Goal: Task Accomplishment & Management: Use online tool/utility

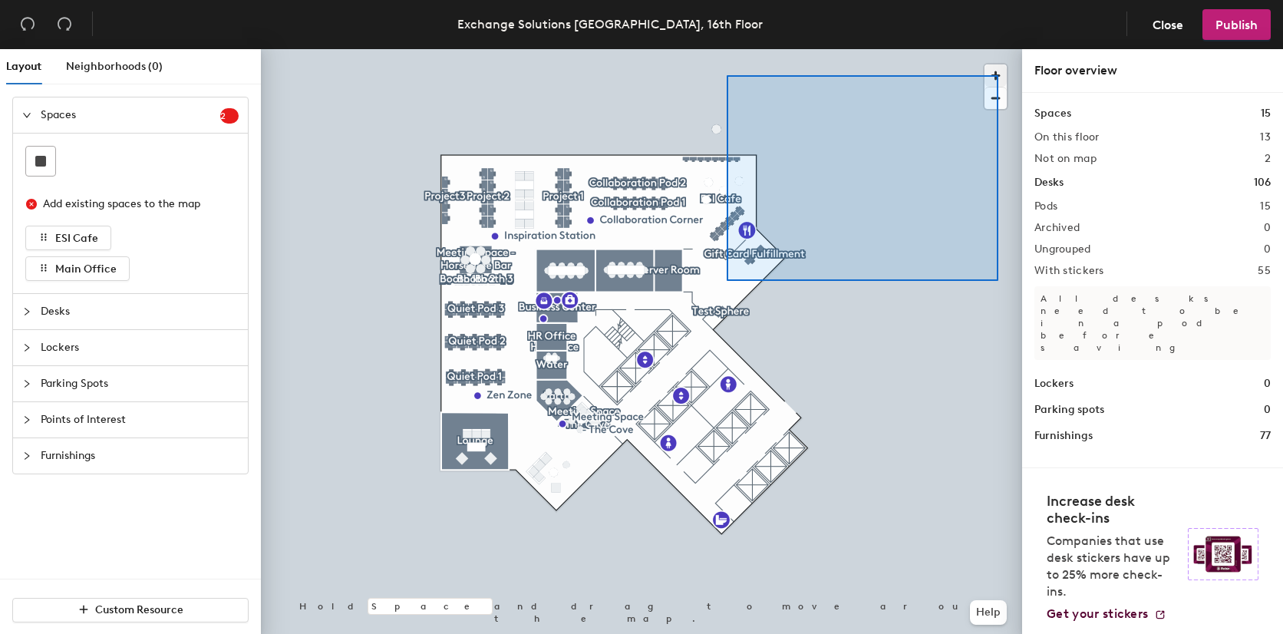
click at [991, 82] on span "button" at bounding box center [995, 75] width 22 height 22
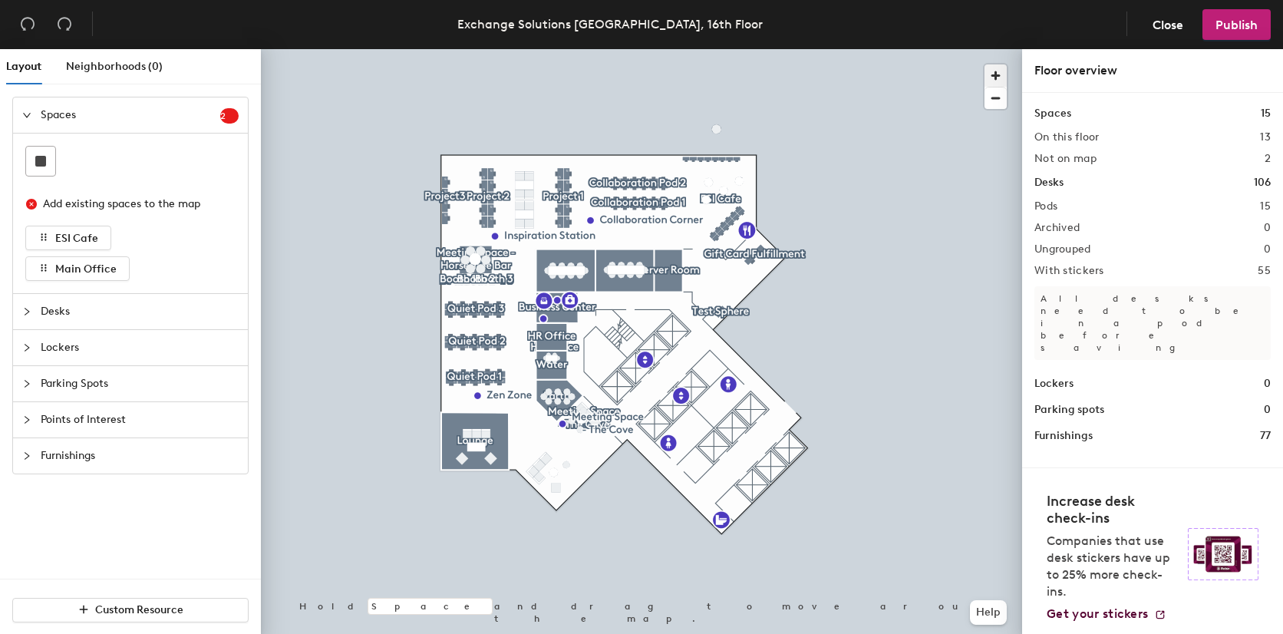
click at [993, 72] on span "button" at bounding box center [995, 75] width 22 height 22
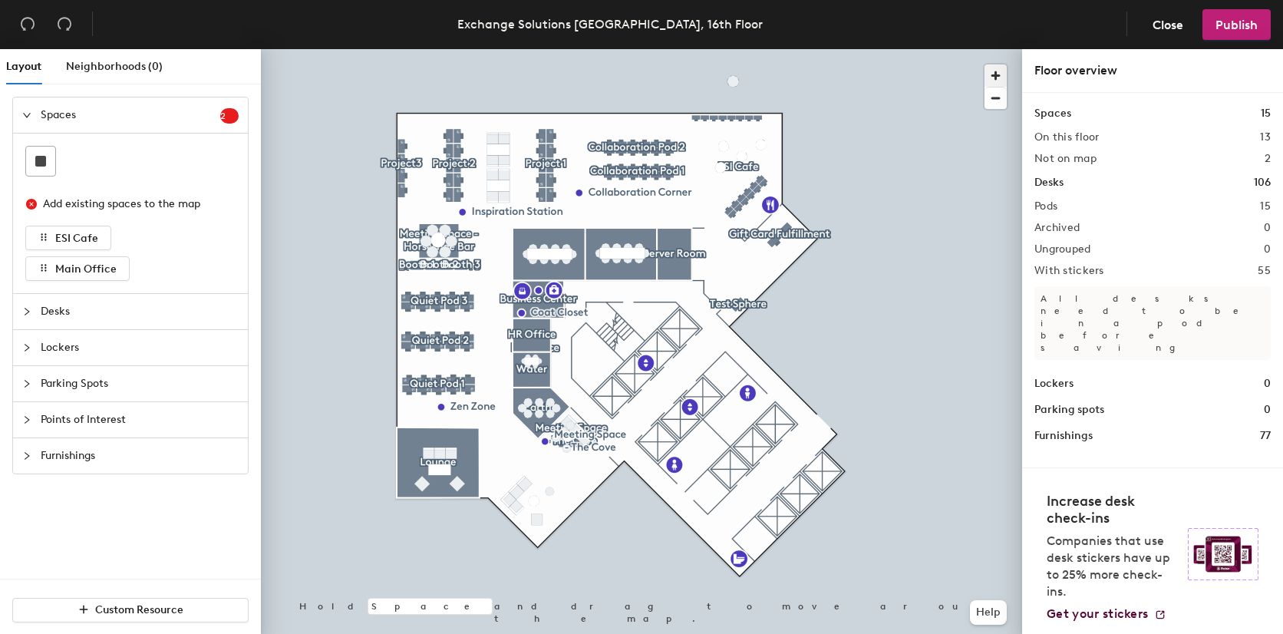
click at [993, 72] on span "button" at bounding box center [995, 75] width 22 height 22
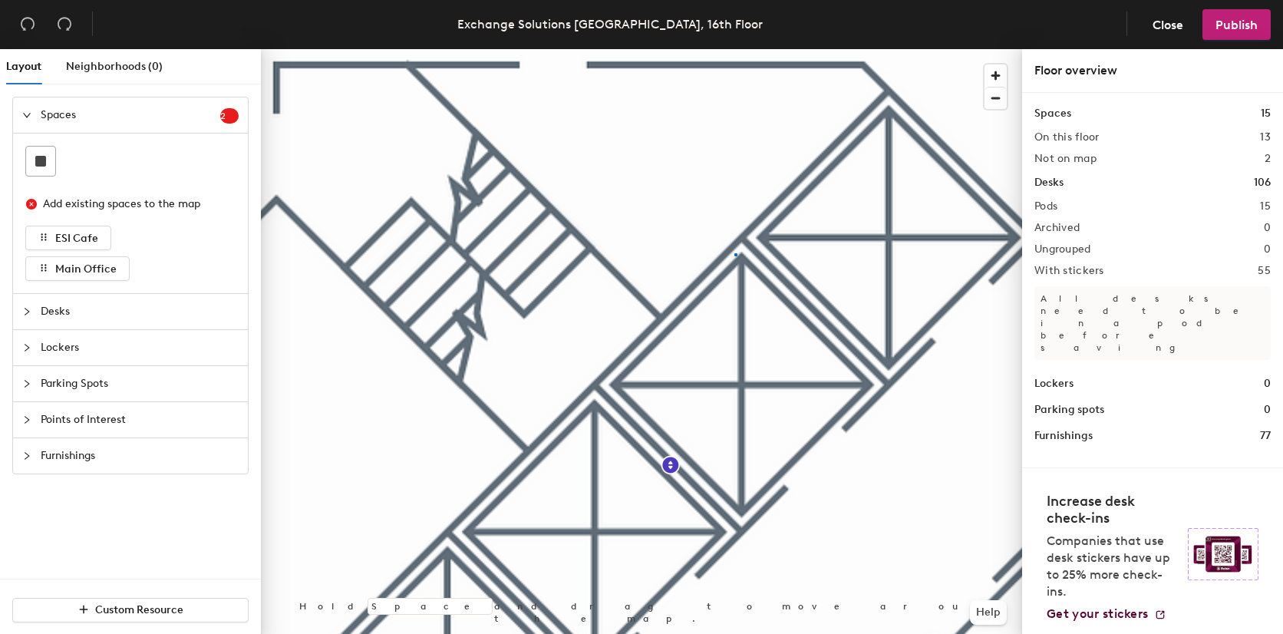
click at [728, 49] on div at bounding box center [641, 49] width 761 height 0
drag, startPoint x: 728, startPoint y: 254, endPoint x: 747, endPoint y: 248, distance: 19.4
click at [750, 248] on div at bounding box center [755, 247] width 11 height 3
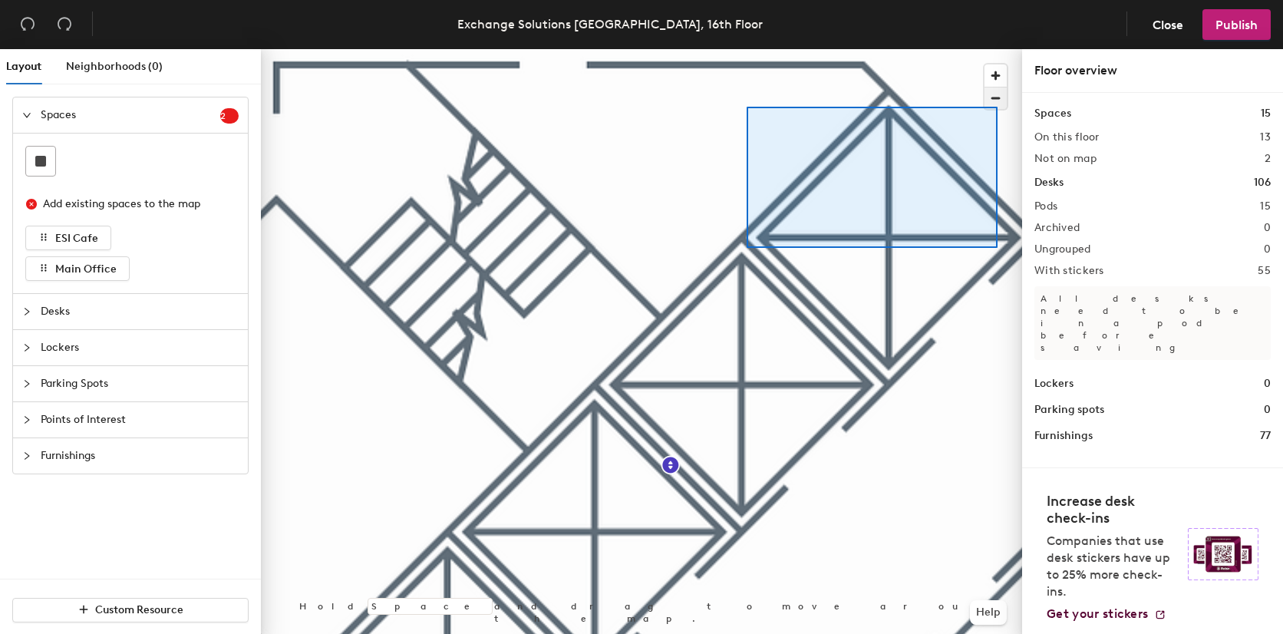
click at [997, 107] on span "button" at bounding box center [995, 97] width 22 height 21
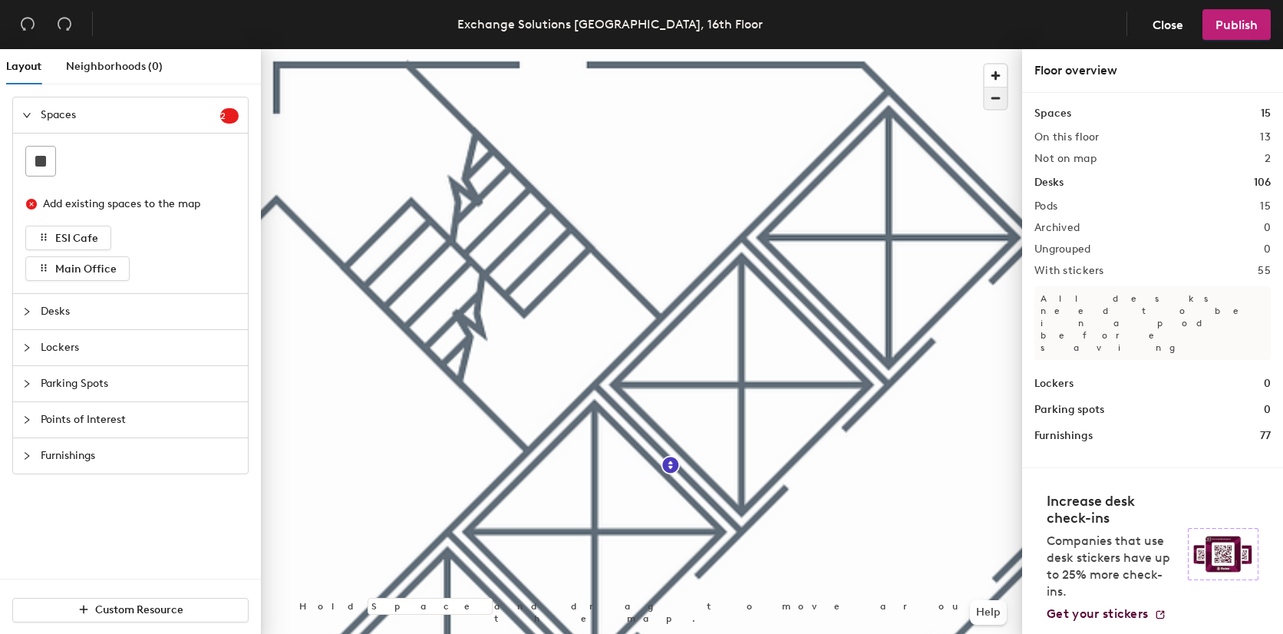
click at [997, 107] on span "button" at bounding box center [995, 97] width 22 height 21
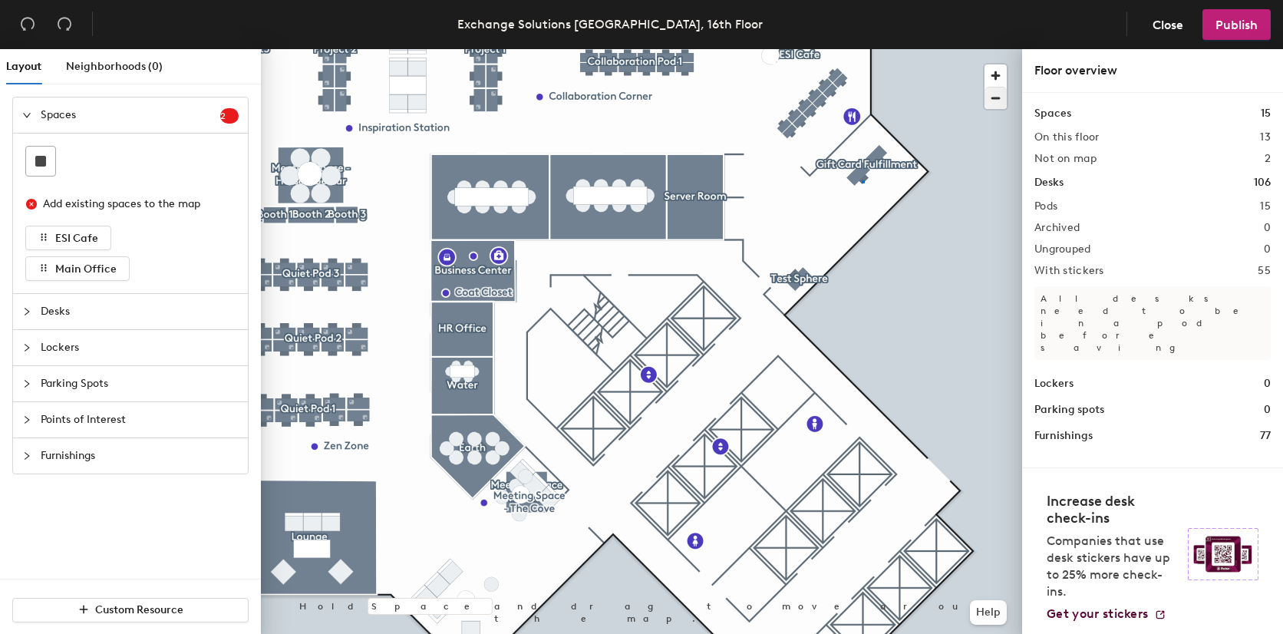
click at [862, 49] on div at bounding box center [641, 49] width 761 height 0
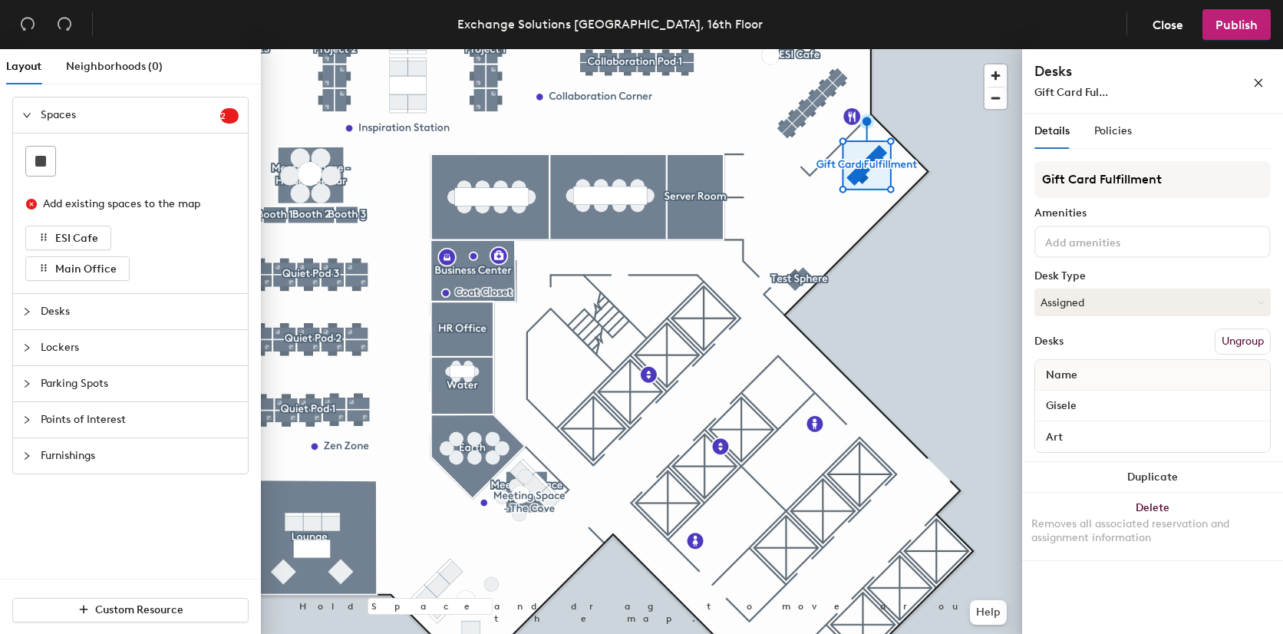
click at [29, 307] on icon "collapsed" at bounding box center [26, 311] width 9 height 9
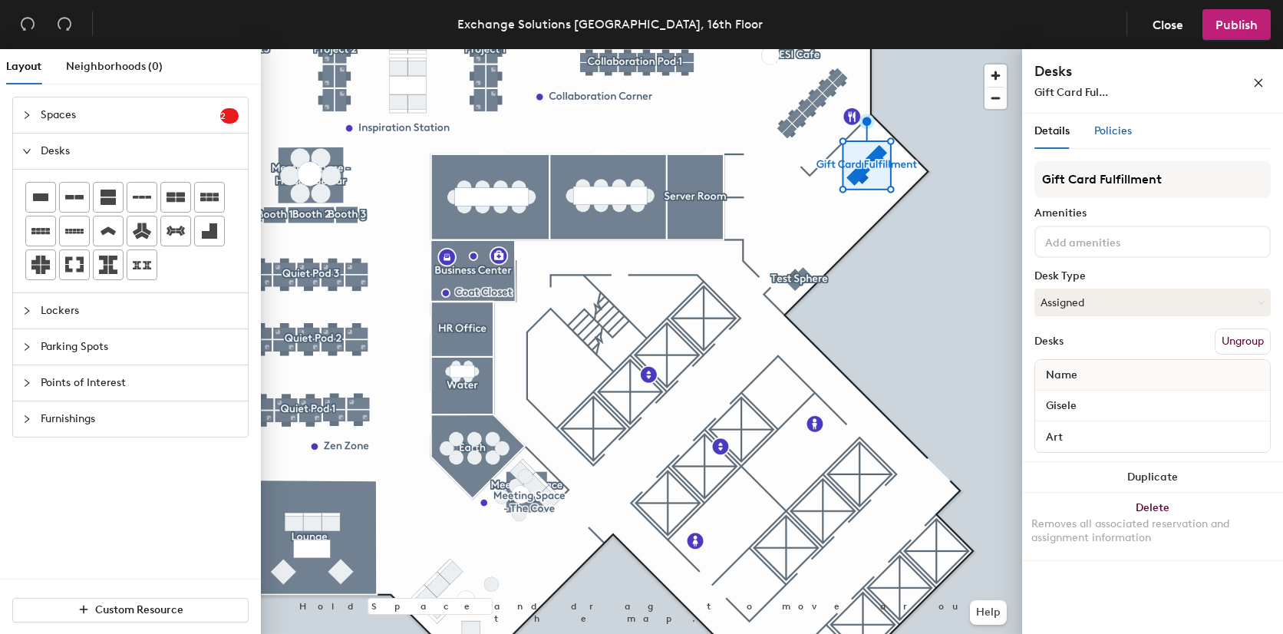
click at [1118, 137] on div "Policies" at bounding box center [1113, 131] width 38 height 17
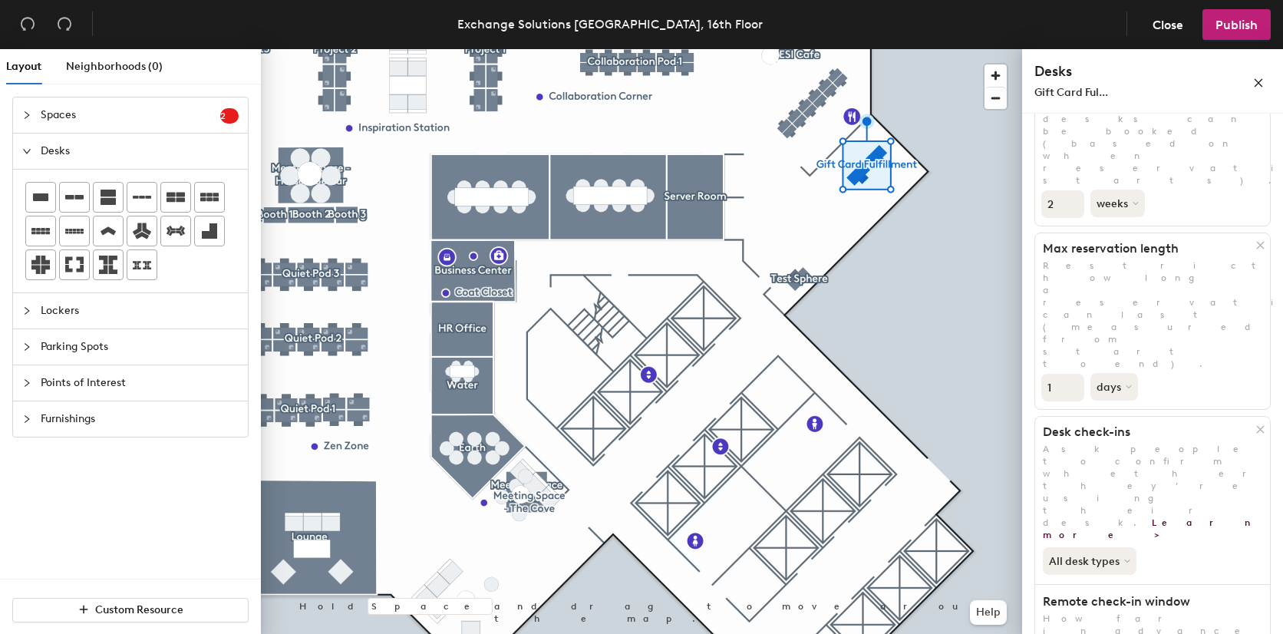
scroll to position [220, 0]
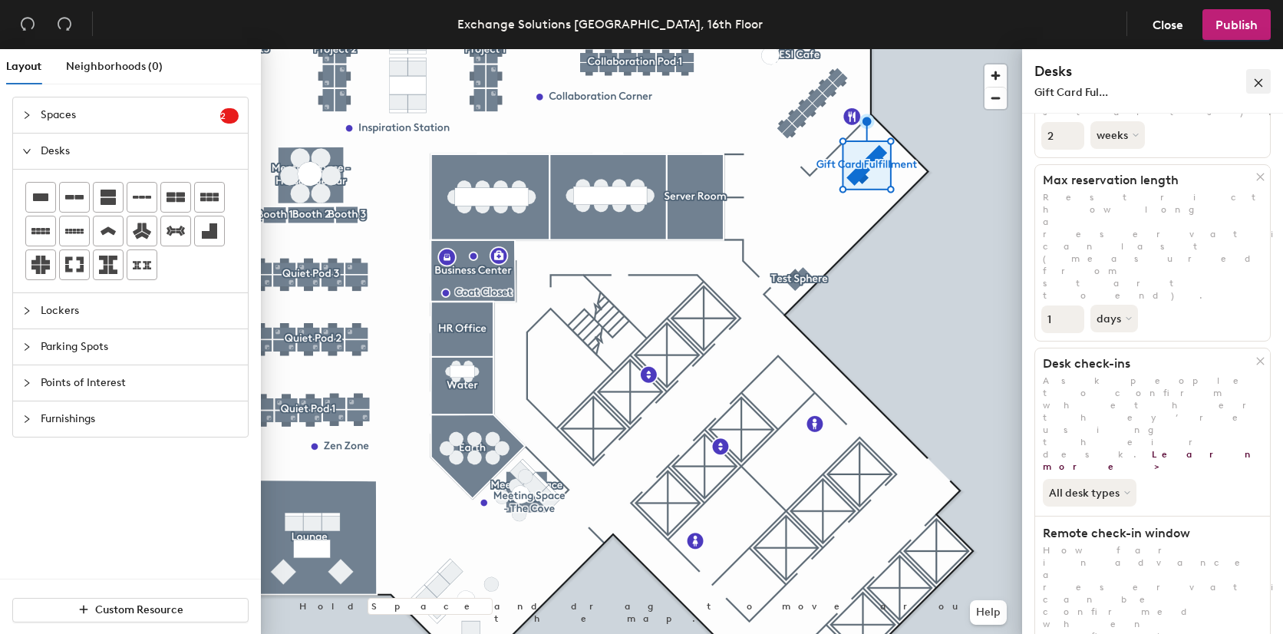
click at [1260, 84] on icon "close" at bounding box center [1258, 83] width 8 height 8
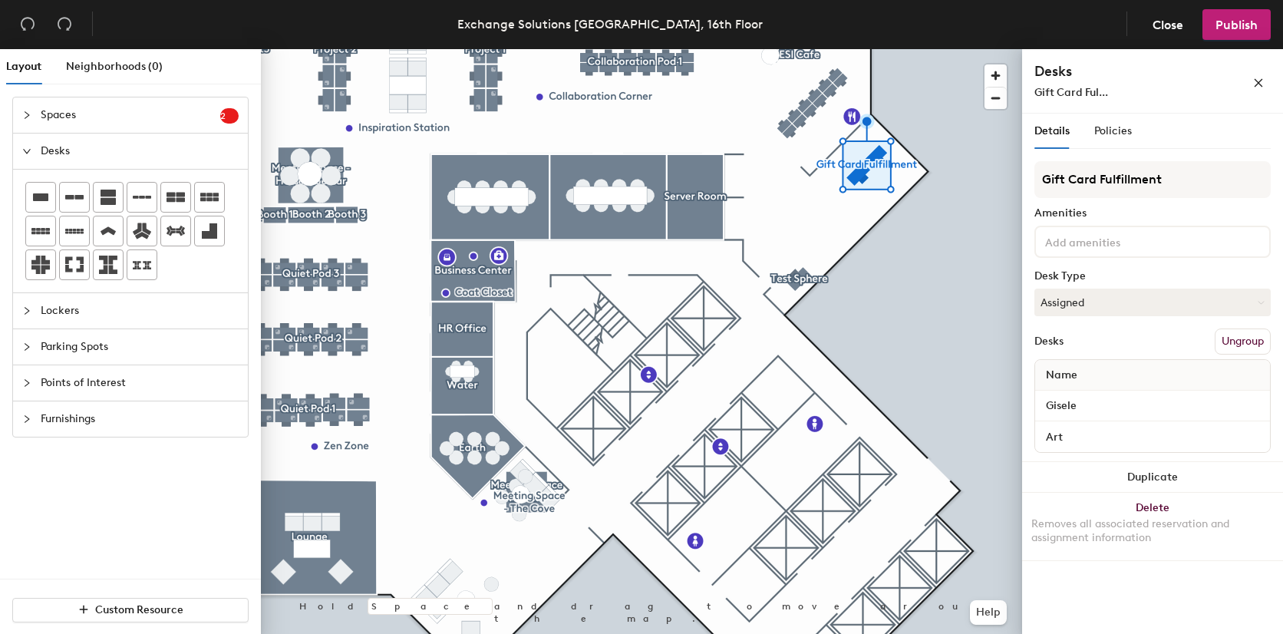
click at [1224, 349] on button "Ungroup" at bounding box center [1243, 341] width 56 height 26
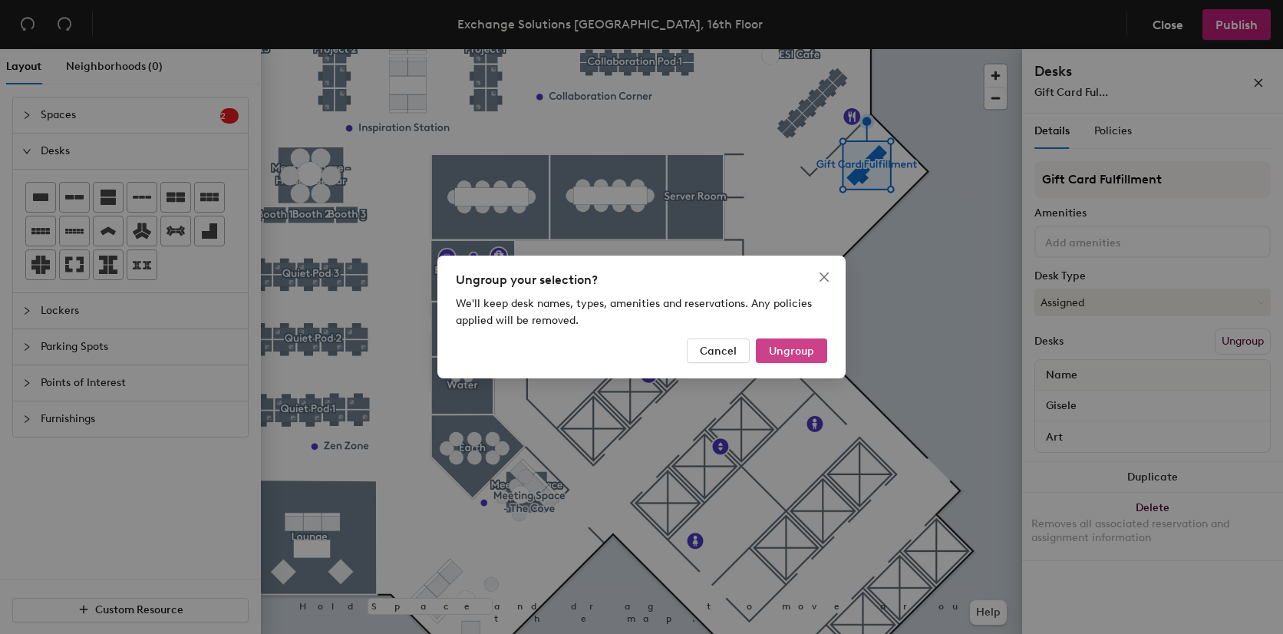
click at [795, 347] on span "Ungroup" at bounding box center [791, 350] width 45 height 13
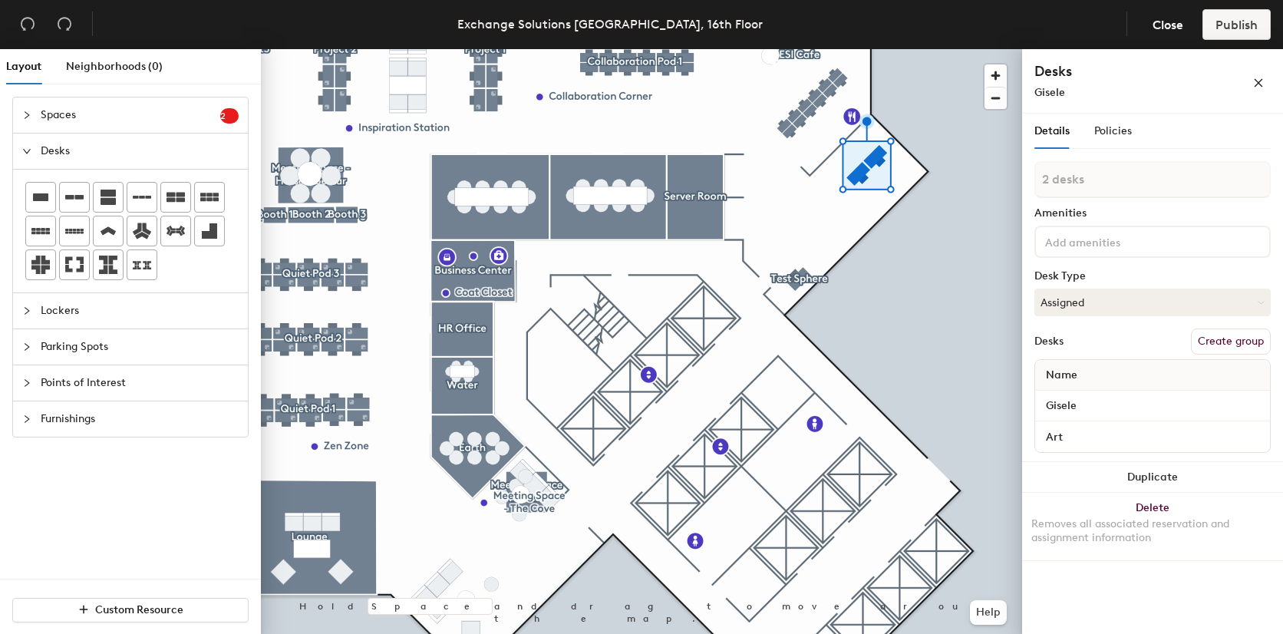
type input "1 desk"
